Goal: Task Accomplishment & Management: Manage account settings

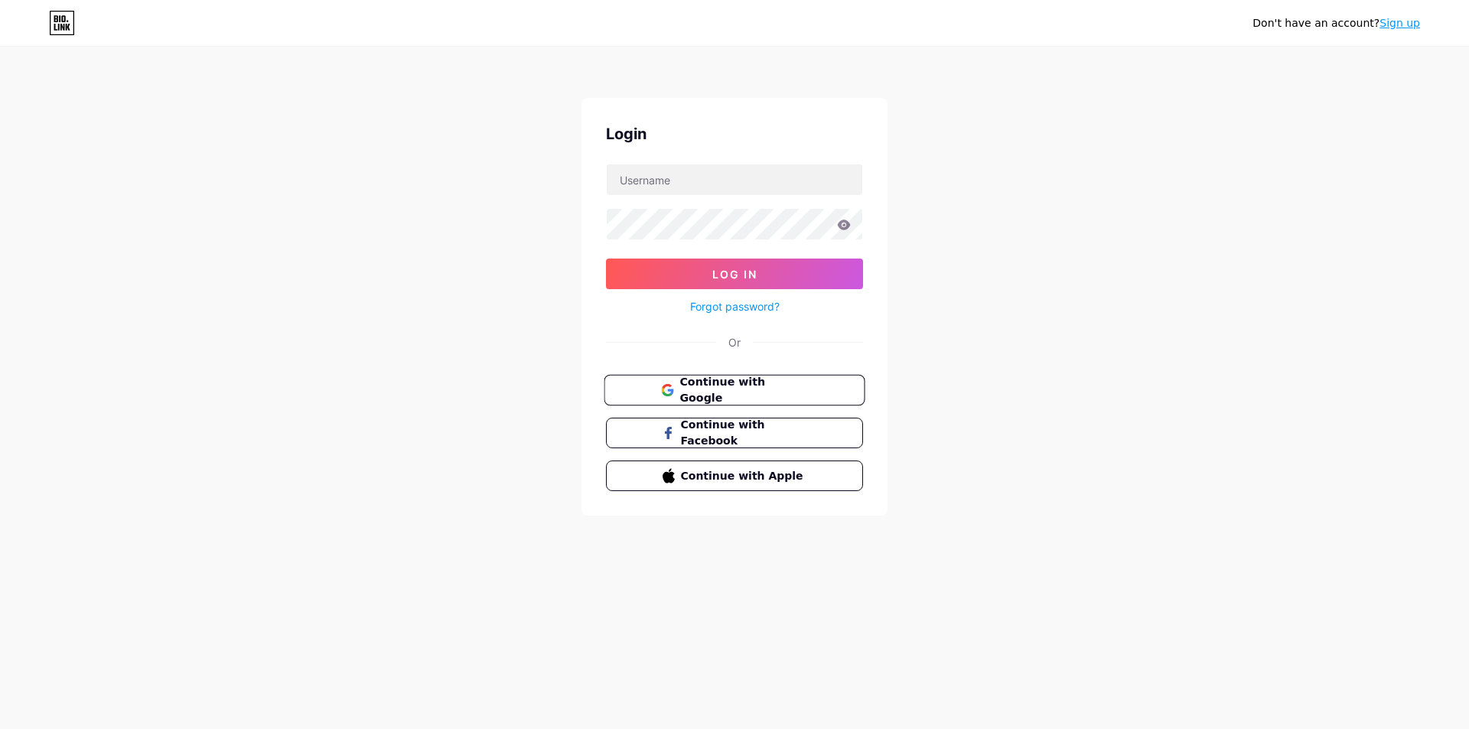
click at [756, 400] on button "Continue with Google" at bounding box center [733, 390] width 261 height 31
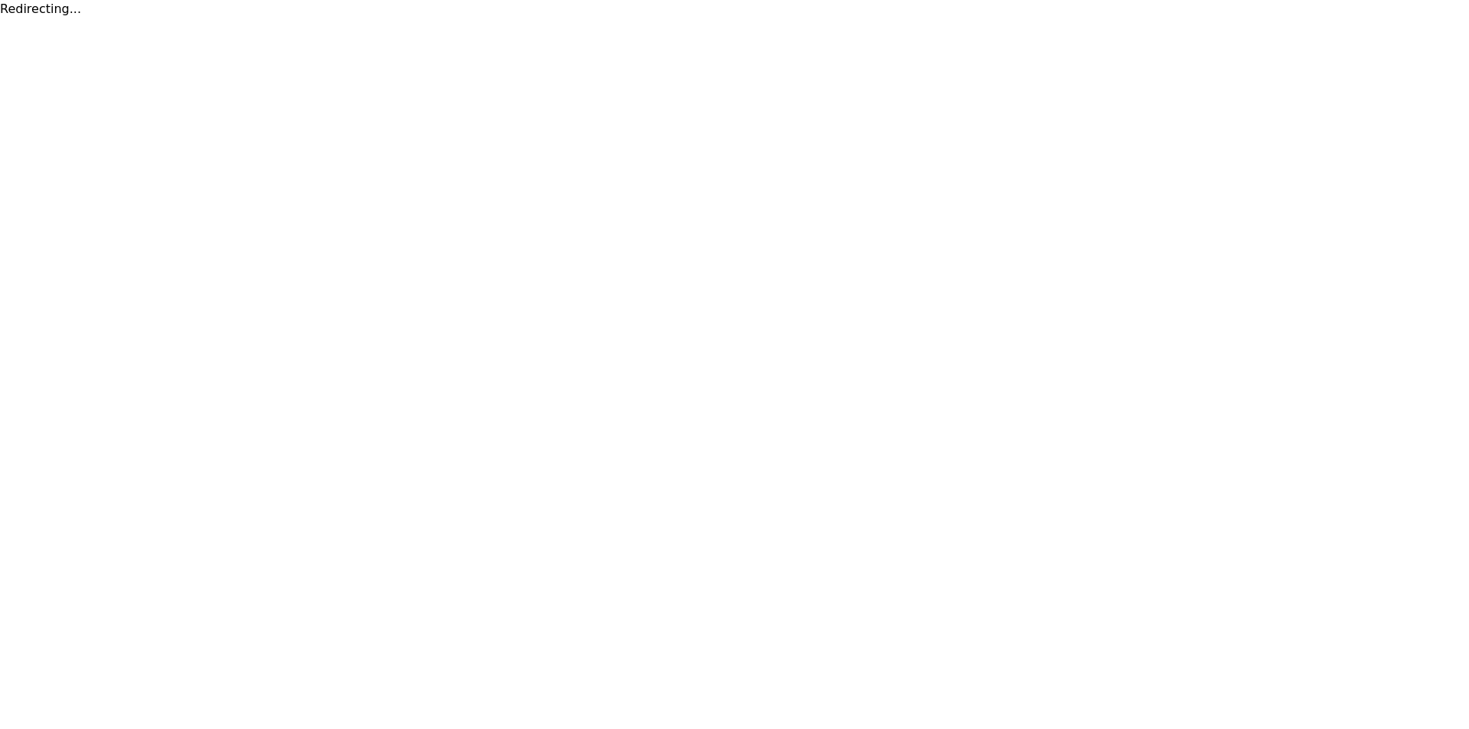
drag, startPoint x: 821, startPoint y: 129, endPoint x: 892, endPoint y: 49, distance: 106.8
click at [857, 18] on html "Redirecting..." at bounding box center [734, 9] width 1469 height 18
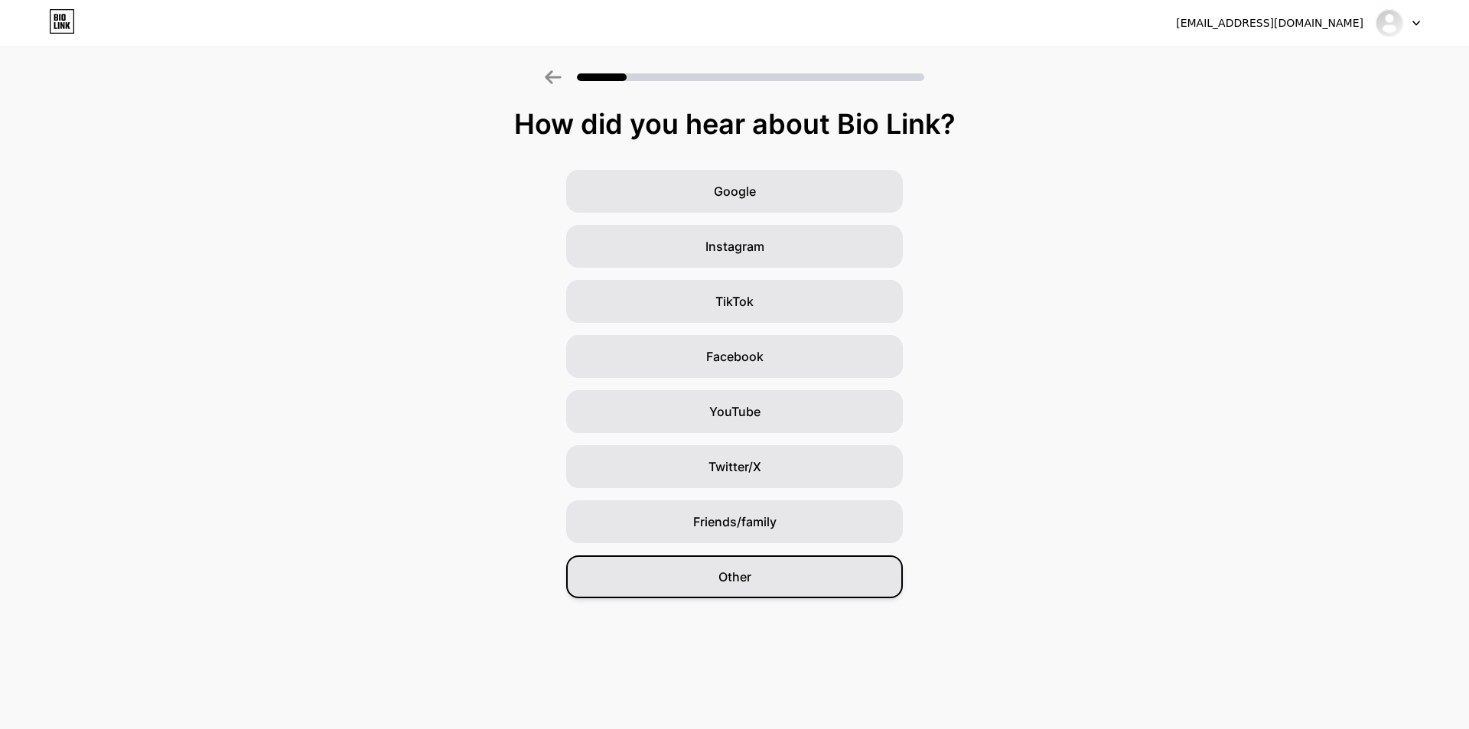
click at [772, 580] on div "Other" at bounding box center [734, 576] width 337 height 43
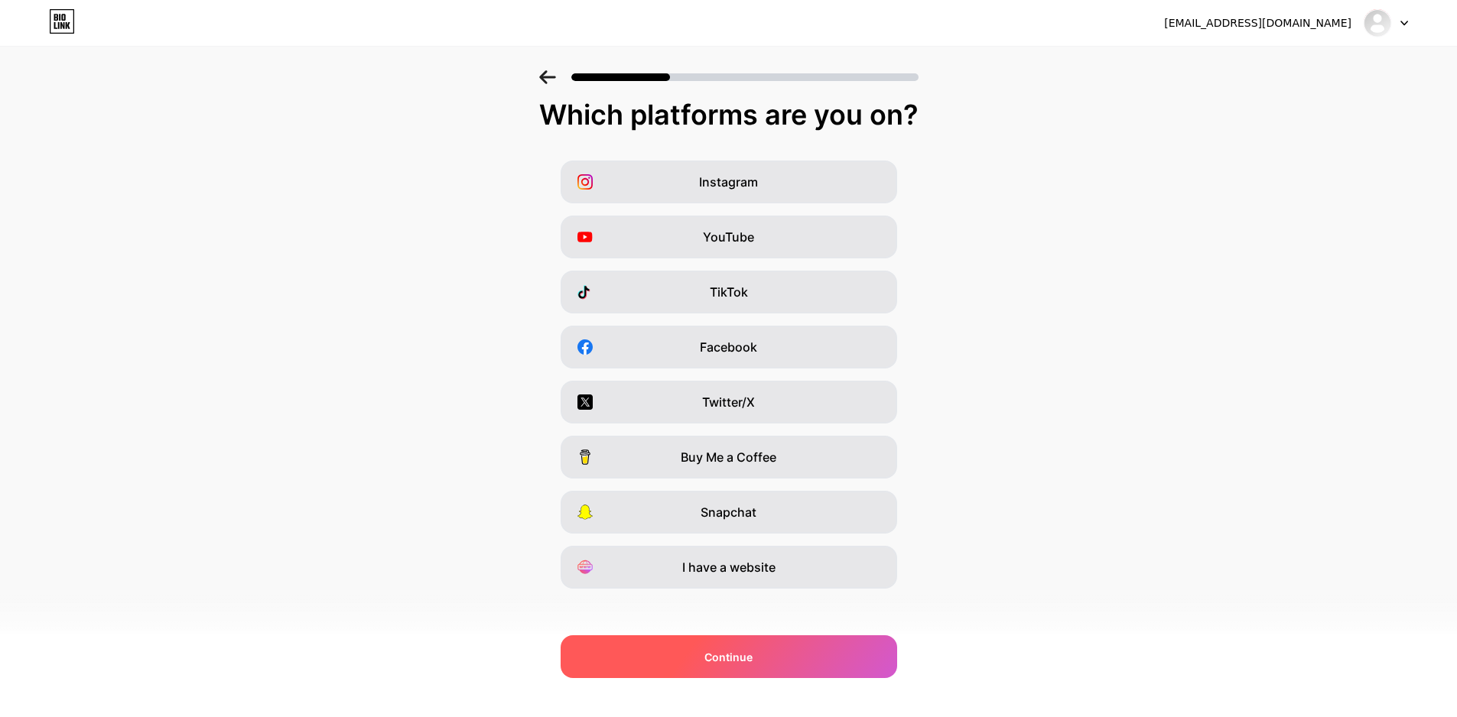
scroll to position [18, 0]
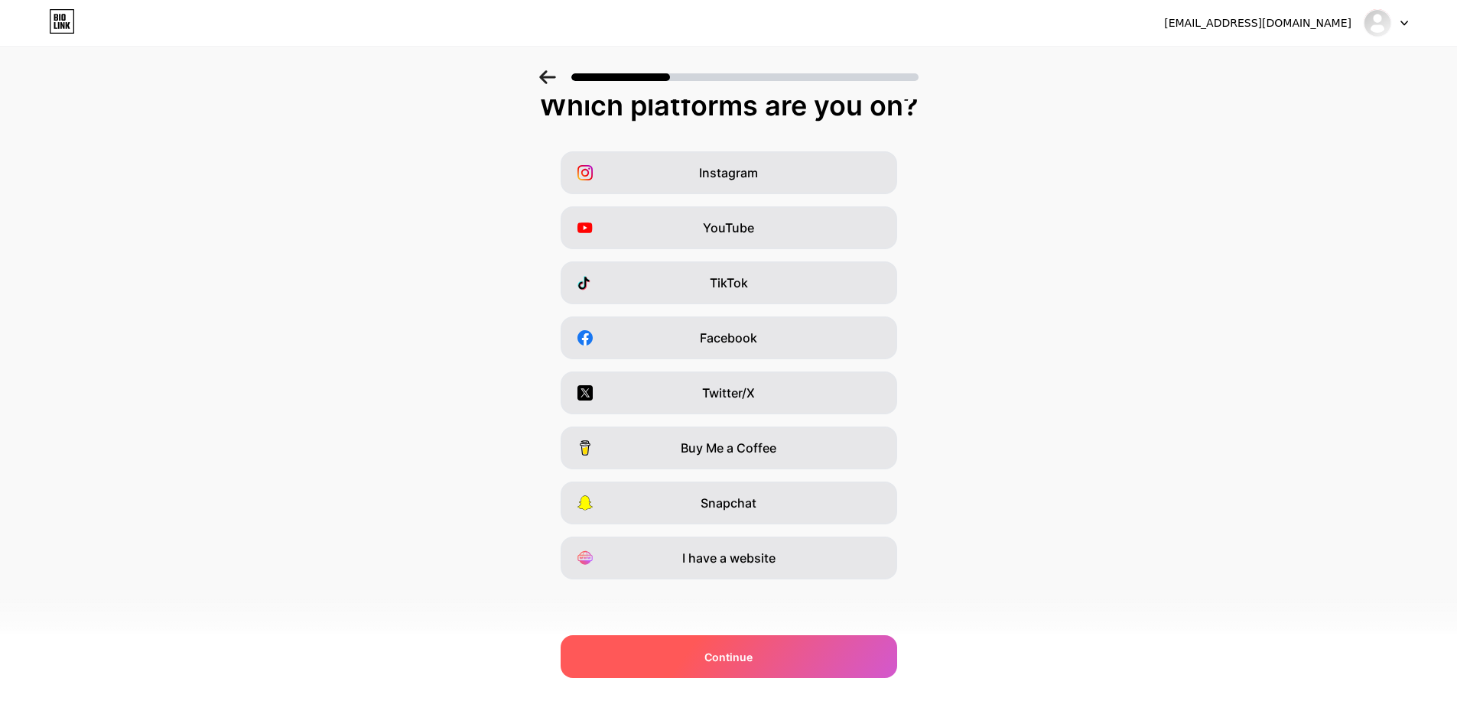
click at [767, 665] on div "Continue" at bounding box center [729, 657] width 337 height 43
